Goal: Navigation & Orientation: Find specific page/section

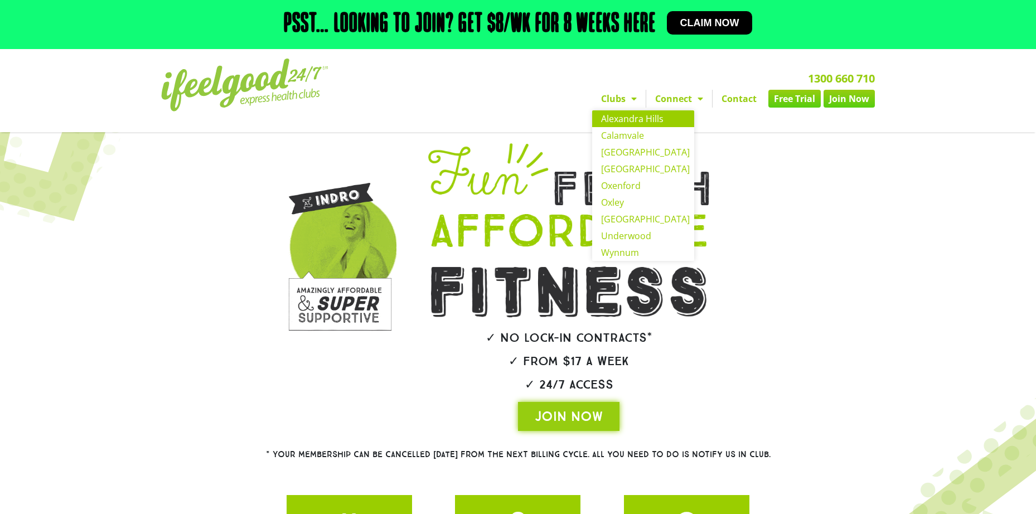
click at [631, 123] on link "Alexandra Hills" at bounding box center [643, 118] width 102 height 17
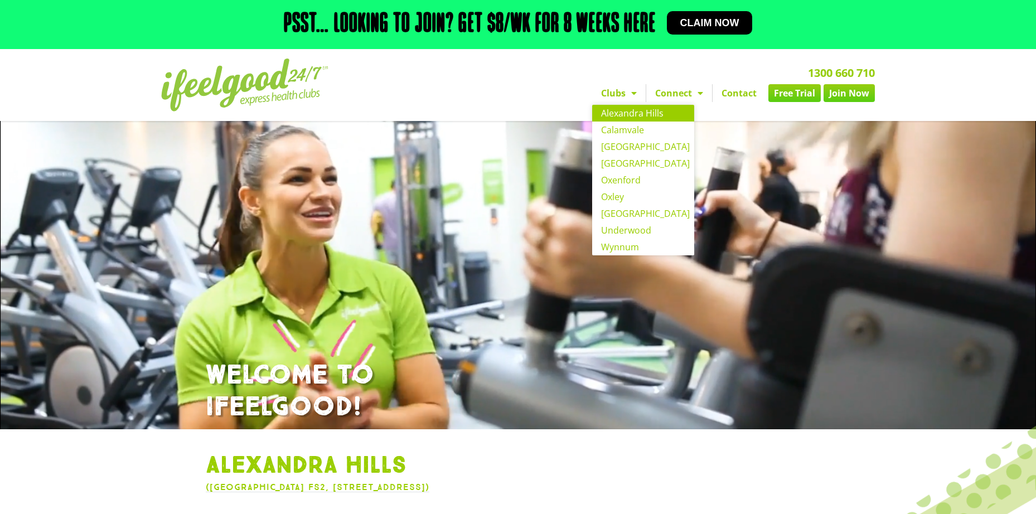
click at [622, 96] on link "Clubs" at bounding box center [619, 93] width 54 height 18
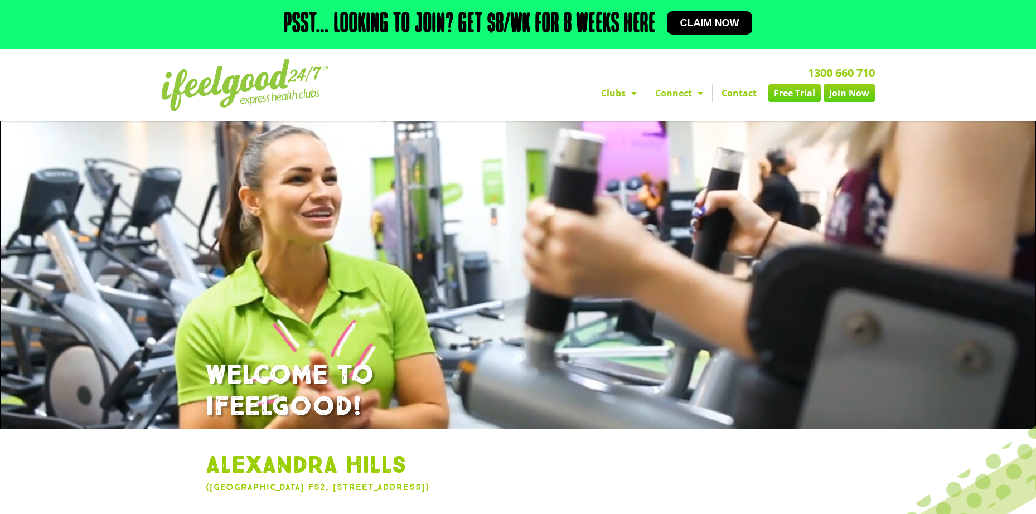
click at [622, 96] on link "Clubs" at bounding box center [619, 93] width 54 height 18
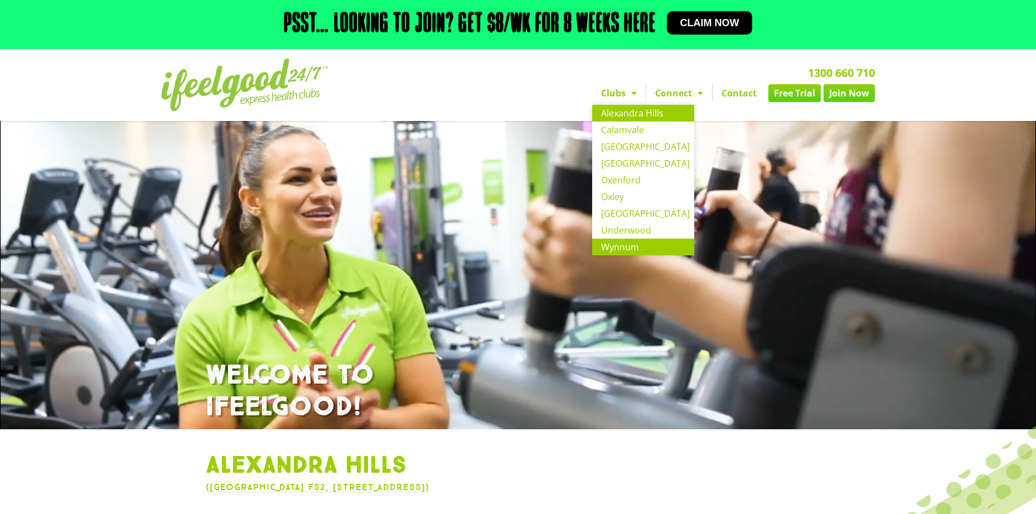
click at [642, 246] on link "Wynnum" at bounding box center [643, 247] width 102 height 17
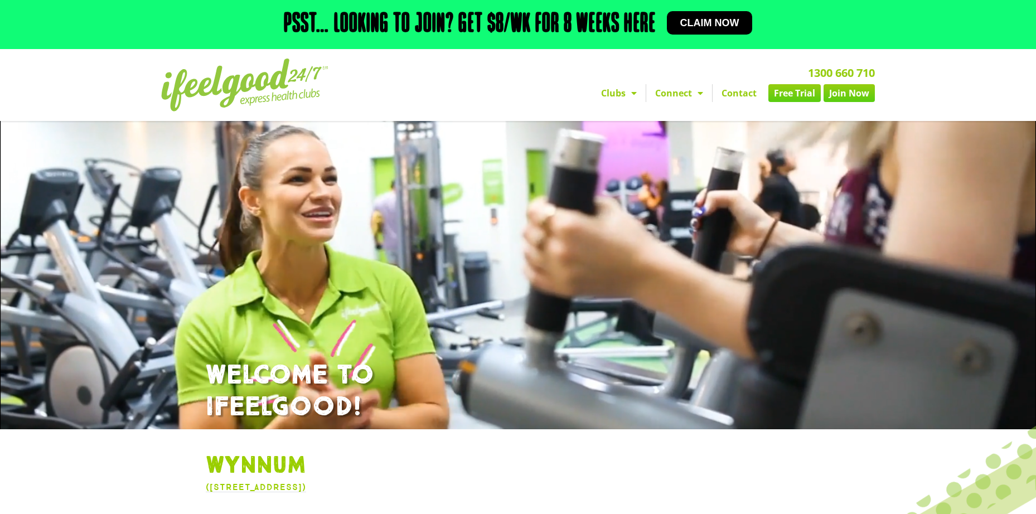
click at [635, 92] on span "Menu" at bounding box center [631, 93] width 11 height 20
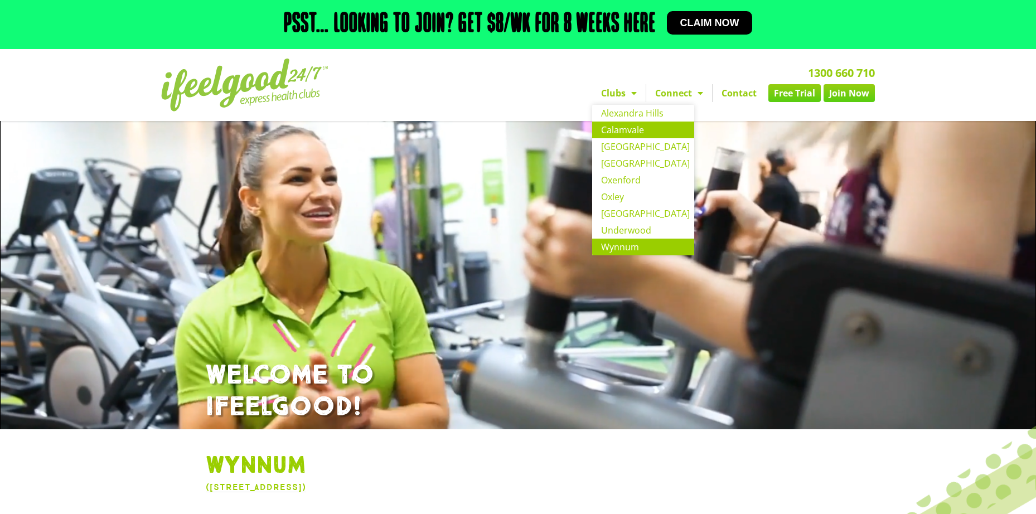
click at [635, 128] on link "Calamvale" at bounding box center [643, 130] width 102 height 17
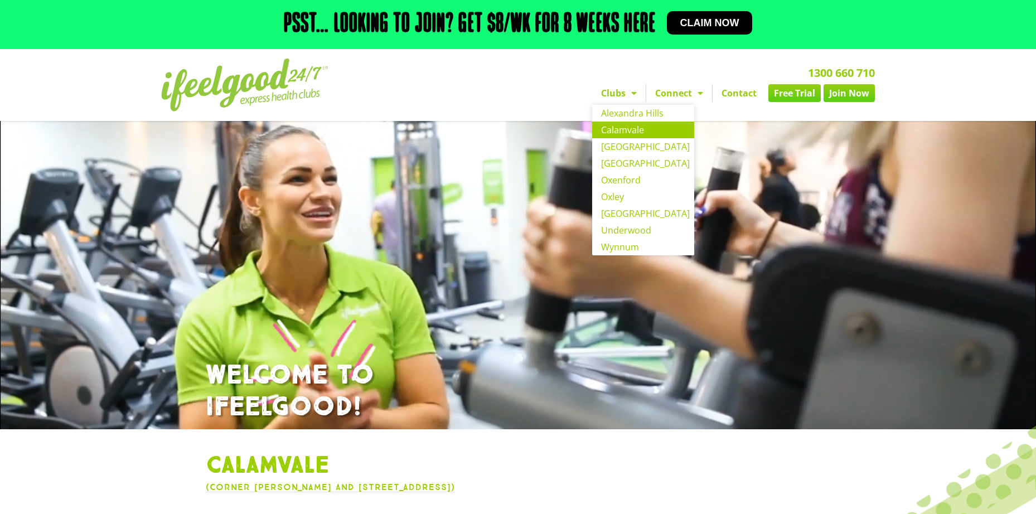
click at [638, 94] on link "Clubs" at bounding box center [619, 93] width 54 height 18
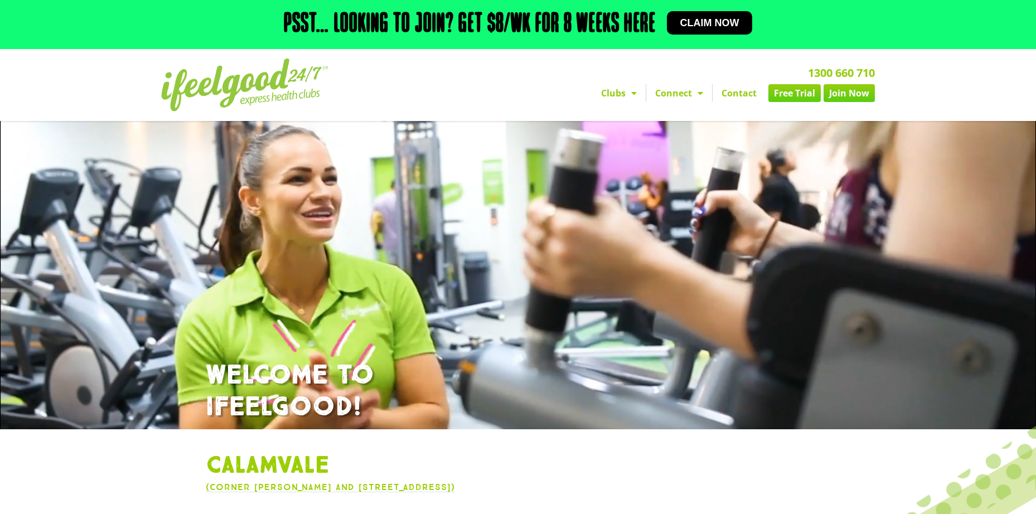
click at [638, 94] on link "Clubs" at bounding box center [619, 93] width 54 height 18
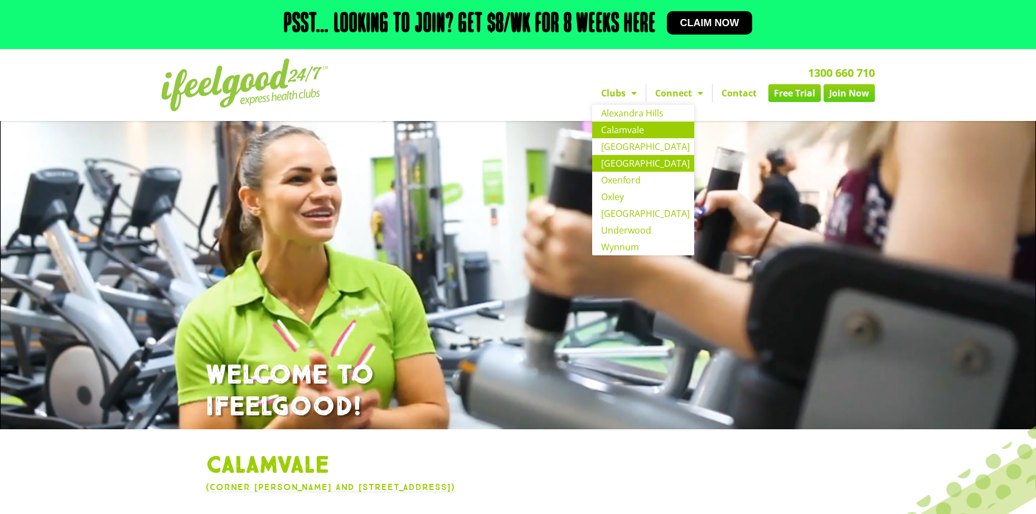
click at [642, 167] on link "[GEOGRAPHIC_DATA]" at bounding box center [643, 163] width 102 height 17
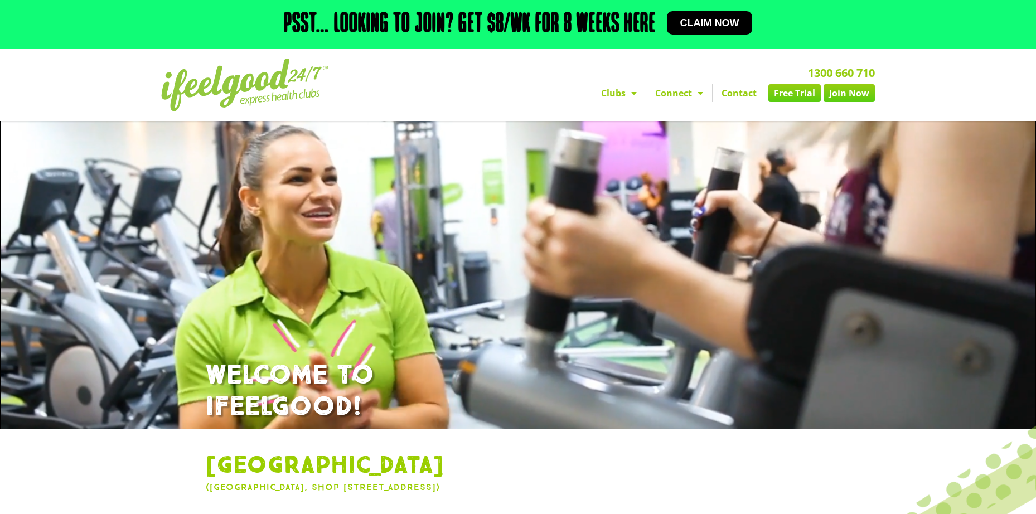
click at [640, 95] on link "Clubs" at bounding box center [619, 93] width 54 height 18
click at [633, 96] on span "Menu" at bounding box center [631, 93] width 11 height 20
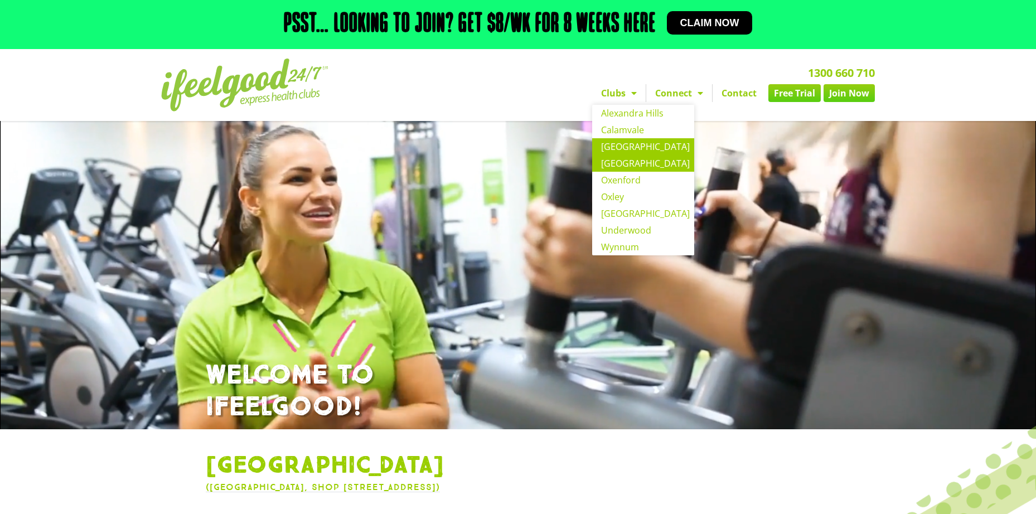
click at [626, 146] on link "[GEOGRAPHIC_DATA]" at bounding box center [643, 146] width 102 height 17
click at [635, 89] on span "Menu" at bounding box center [631, 93] width 11 height 20
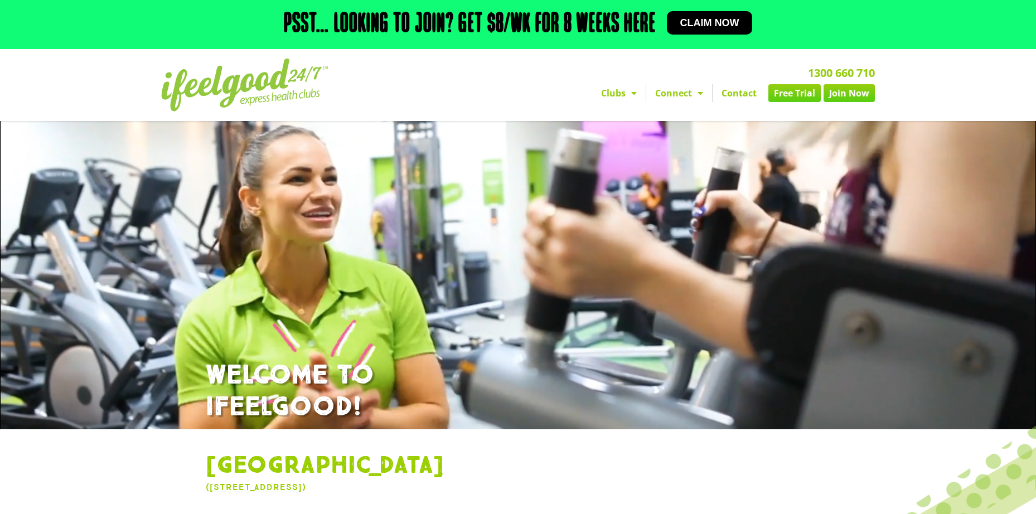
click at [632, 98] on span "Menu" at bounding box center [631, 93] width 11 height 20
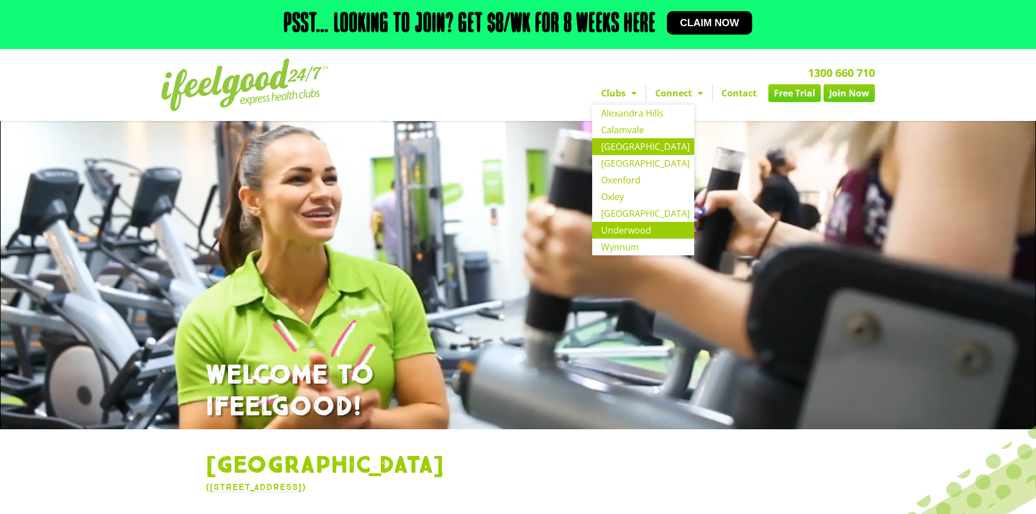
click at [636, 229] on link "Underwood" at bounding box center [643, 230] width 102 height 17
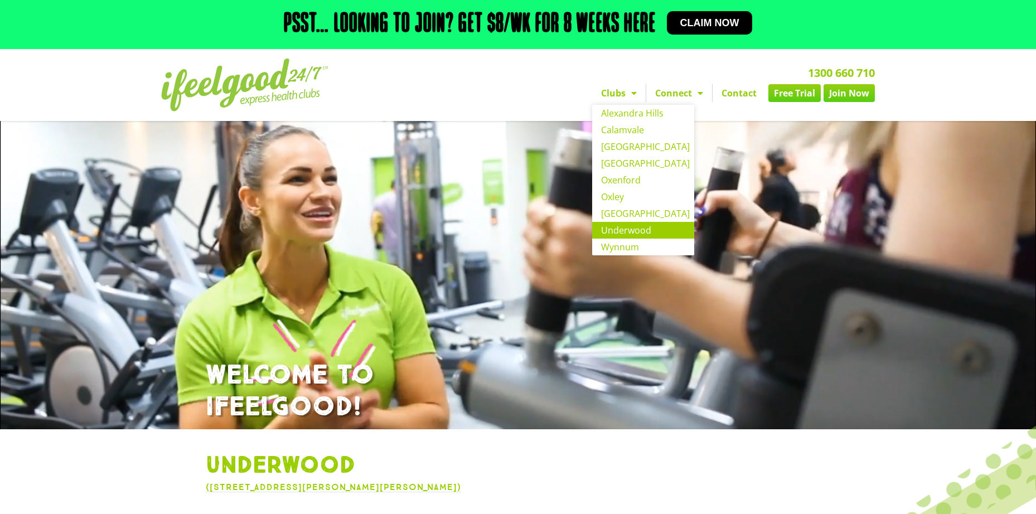
click at [621, 89] on link "Clubs" at bounding box center [619, 93] width 54 height 18
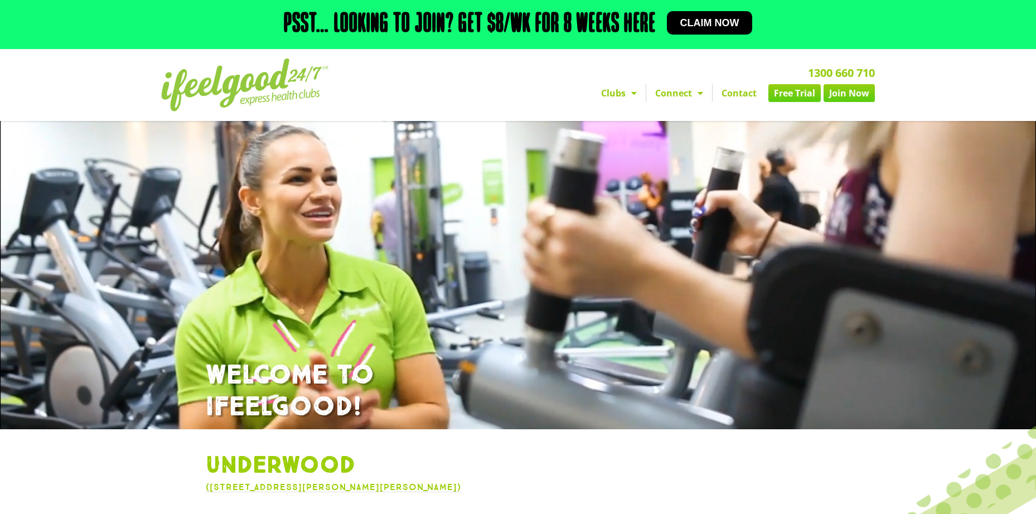
click at [621, 89] on link "Clubs" at bounding box center [619, 93] width 54 height 18
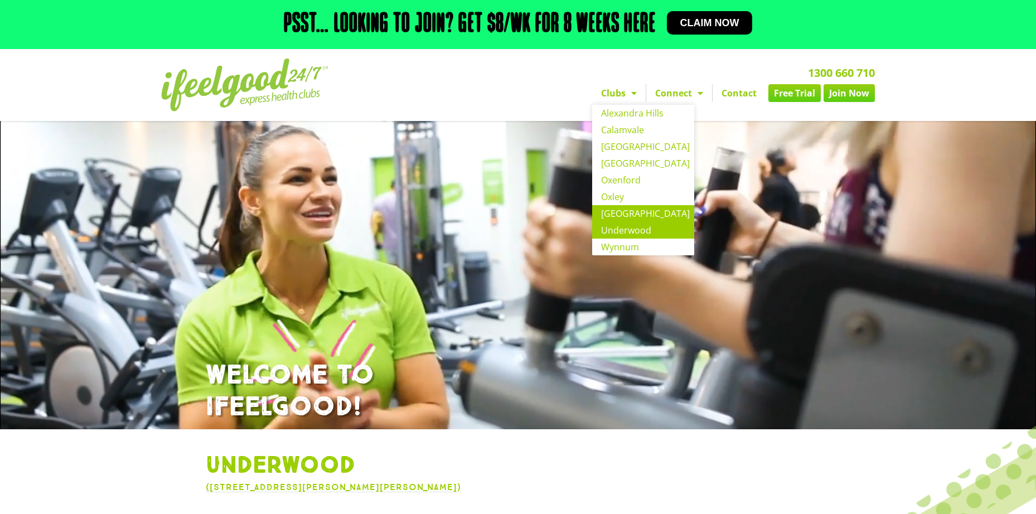
click at [624, 209] on link "[GEOGRAPHIC_DATA]" at bounding box center [643, 213] width 102 height 17
